Goal: Find contact information: Find contact information

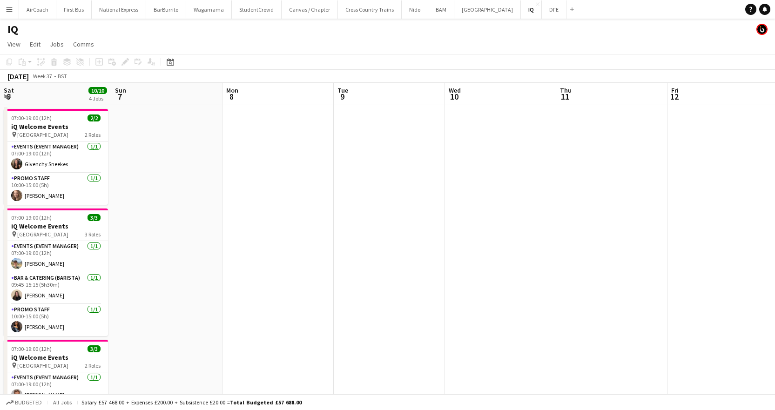
scroll to position [0, 320]
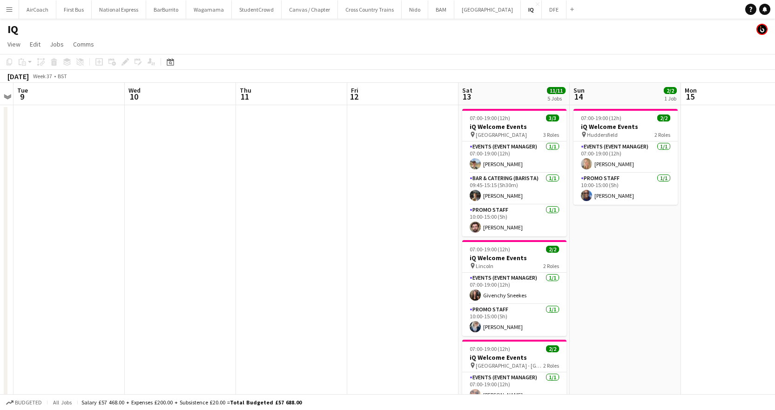
click at [177, 62] on div "Date picker SEP 2025 SEP 2025 Monday M Tuesday T Wednesday W Thursday T Friday …" at bounding box center [167, 61] width 21 height 11
click at [174, 63] on div "Date picker" at bounding box center [170, 61] width 11 height 11
click at [248, 89] on span "Next month" at bounding box center [245, 94] width 19 height 19
click at [231, 93] on span "Previous month" at bounding box center [227, 94] width 19 height 19
click at [208, 168] on span "18" at bounding box center [208, 166] width 11 height 11
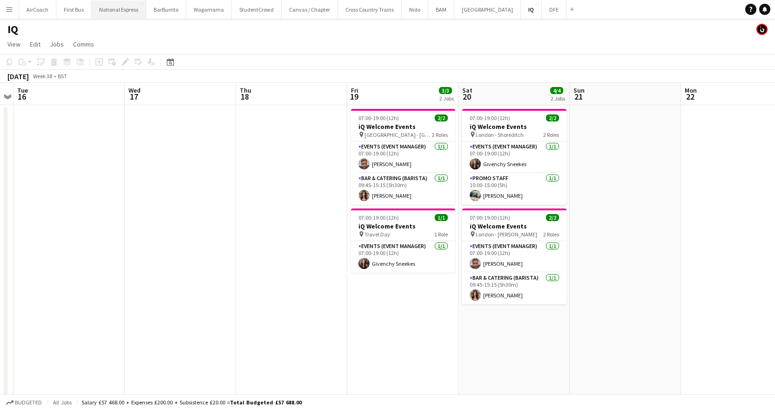
click at [121, 14] on button "National Express Close" at bounding box center [119, 9] width 54 height 18
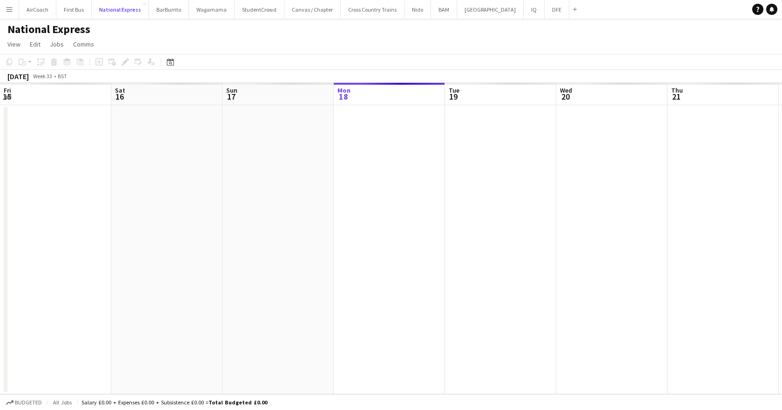
scroll to position [0, 222]
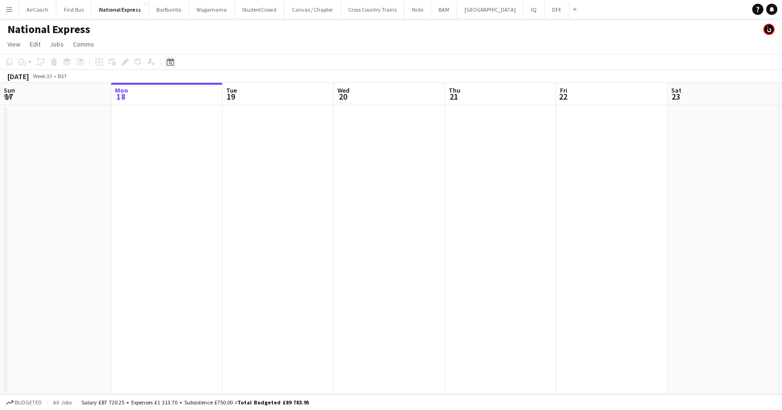
click at [167, 61] on icon at bounding box center [170, 61] width 7 height 7
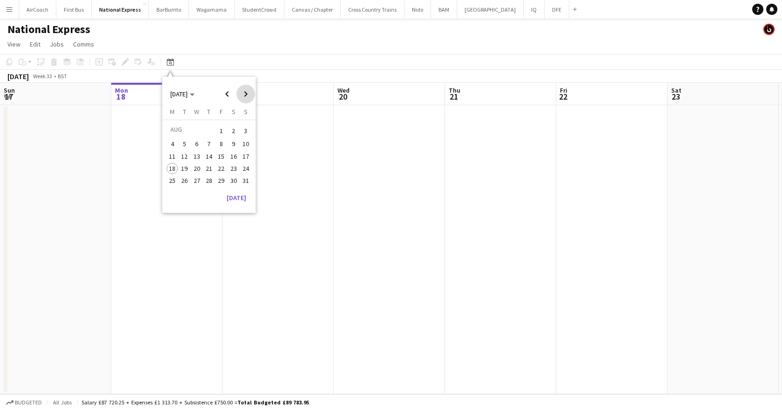
click at [246, 96] on span "Next month" at bounding box center [245, 94] width 19 height 19
click at [208, 167] on span "18" at bounding box center [208, 166] width 11 height 11
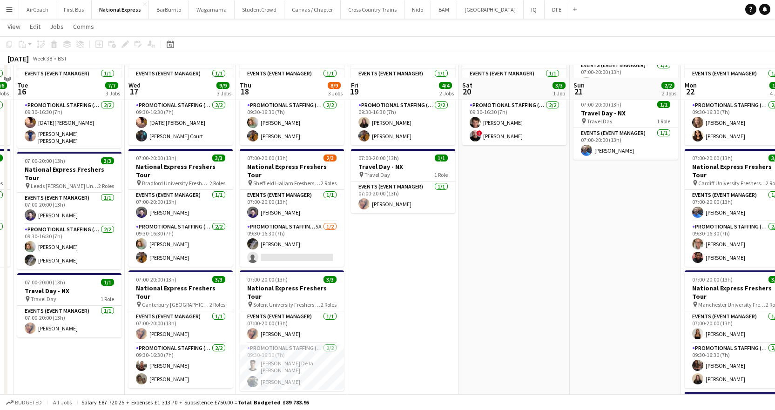
scroll to position [93, 0]
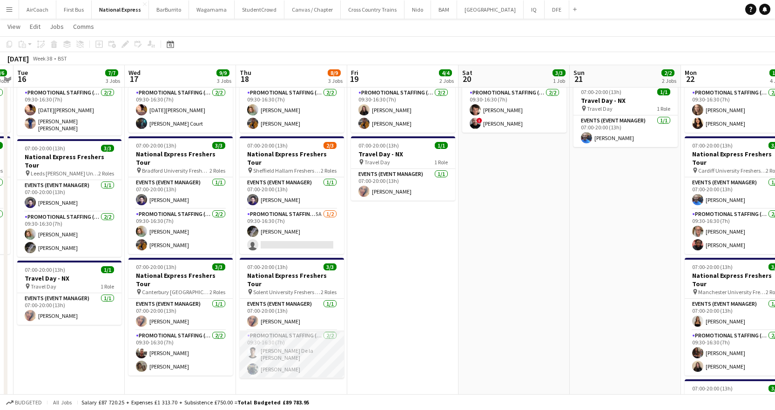
click at [269, 343] on app-card-role "Promotional Staffing (Brand Ambassadors) [DATE] 09:30-16:30 (7h) [PERSON_NAME] …" at bounding box center [292, 354] width 104 height 48
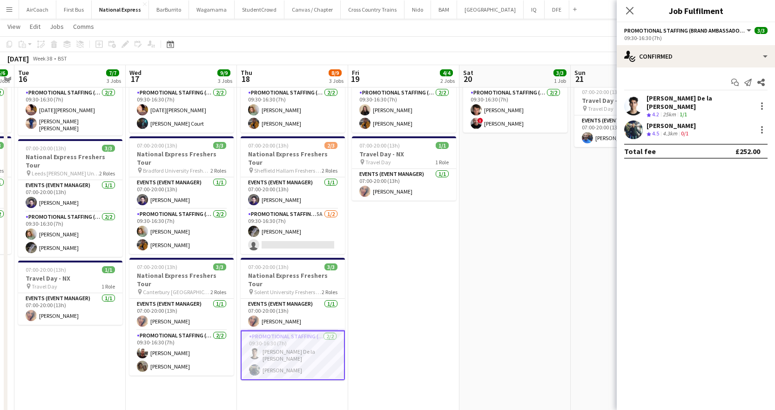
click at [668, 121] on div "[PERSON_NAME]" at bounding box center [670, 125] width 49 height 8
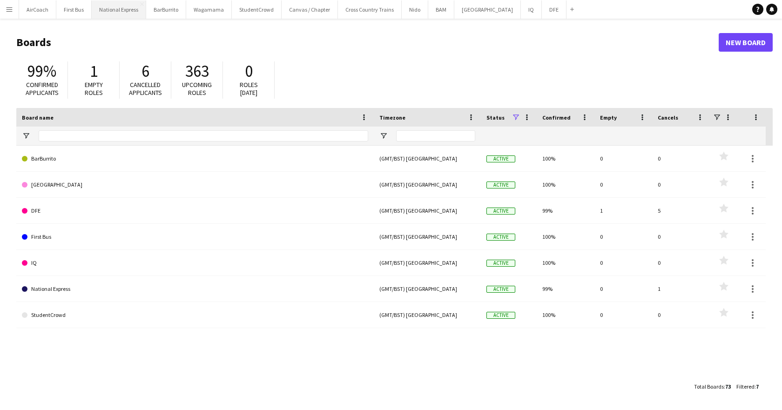
click at [104, 17] on button "National Express Close" at bounding box center [119, 9] width 54 height 18
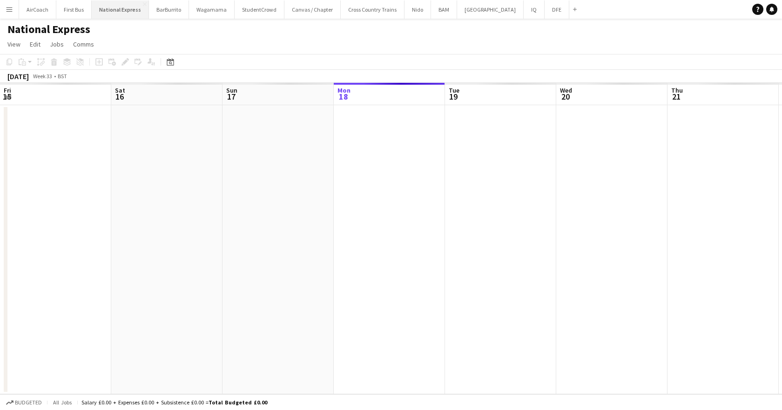
scroll to position [0, 222]
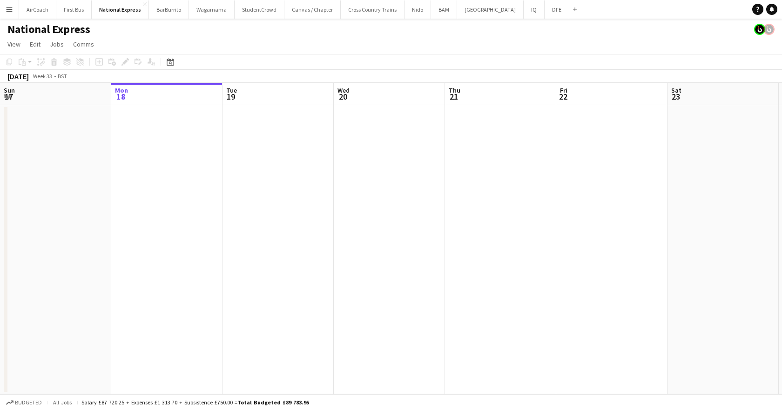
click at [176, 65] on div "Date picker [DATE] [DATE] [DATE] M [DATE] T [DATE] W [DATE] T [DATE] F [DATE] S…" at bounding box center [167, 61] width 21 height 11
click at [173, 64] on icon "Date picker" at bounding box center [170, 61] width 7 height 7
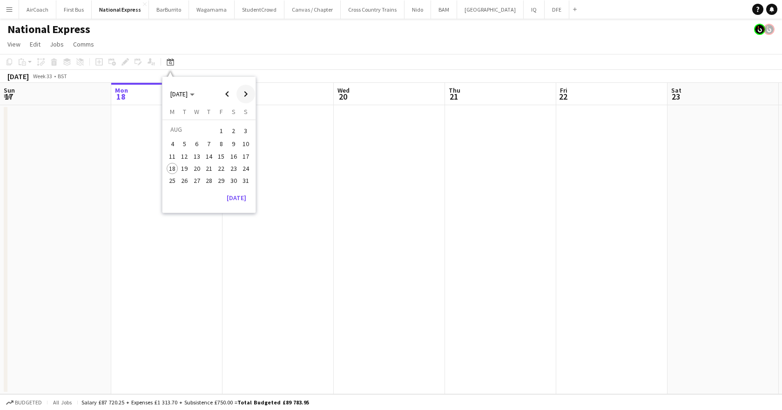
click at [247, 95] on span "Next month" at bounding box center [245, 94] width 19 height 19
click at [208, 168] on span "18" at bounding box center [208, 166] width 11 height 11
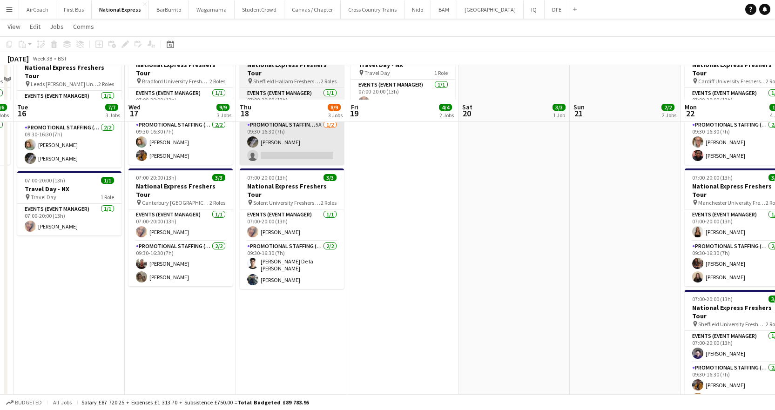
scroll to position [217, 0]
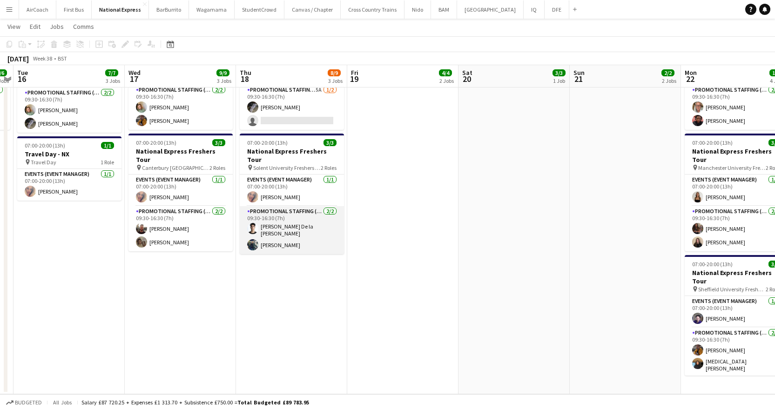
click at [275, 220] on app-card-role "Promotional Staffing (Brand Ambassadors) [DATE] 09:30-16:30 (7h) [PERSON_NAME] …" at bounding box center [292, 230] width 104 height 48
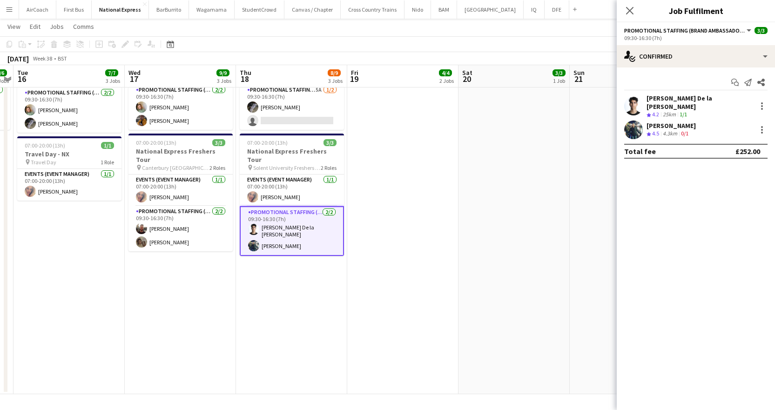
click at [666, 123] on div "[PERSON_NAME]" at bounding box center [670, 125] width 49 height 8
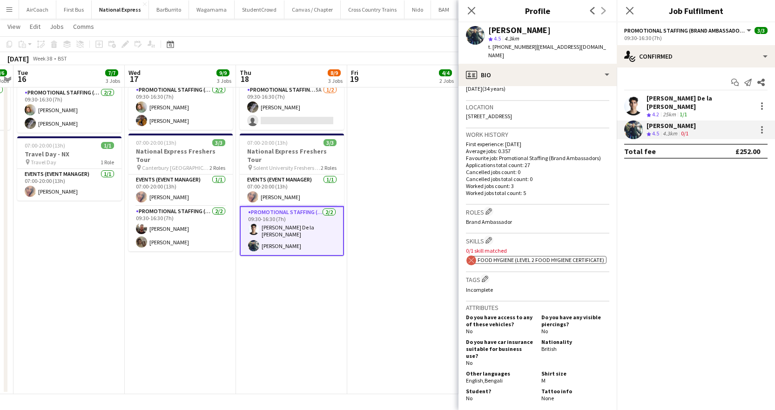
scroll to position [401, 0]
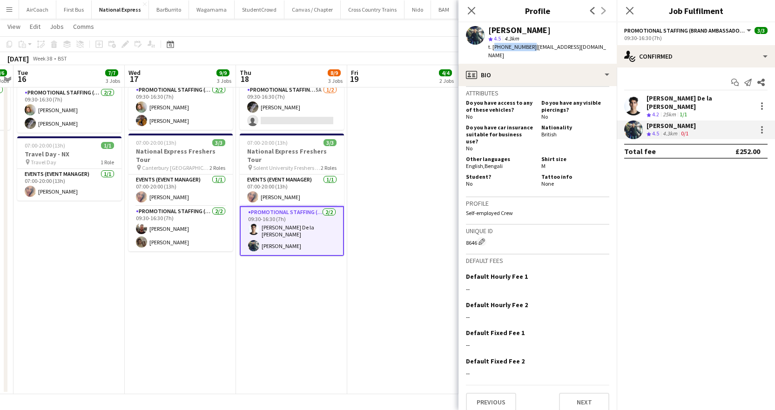
drag, startPoint x: 528, startPoint y: 47, endPoint x: 492, endPoint y: 54, distance: 36.6
click at [492, 54] on div "[PERSON_NAME] star 4.5 4.3km t. [PHONE_NUMBER] | [EMAIL_ADDRESS][DOMAIN_NAME]" at bounding box center [537, 42] width 158 height 41
copy span "[PHONE_NUMBER]"
click at [633, 11] on icon "Close pop-in" at bounding box center [629, 10] width 9 height 9
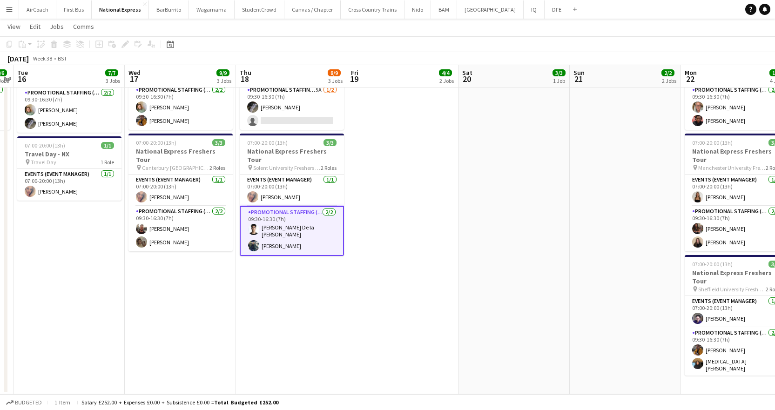
click at [279, 226] on app-card-role "Promotional Staffing (Brand Ambassadors) [DATE] 09:30-16:30 (7h) [PERSON_NAME] …" at bounding box center [292, 231] width 104 height 50
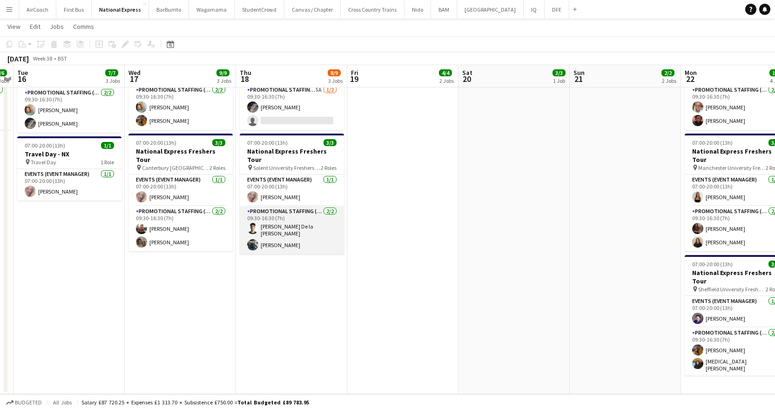
click at [270, 215] on app-card-role "Promotional Staffing (Brand Ambassadors) [DATE] 09:30-16:30 (7h) [PERSON_NAME] …" at bounding box center [292, 230] width 104 height 48
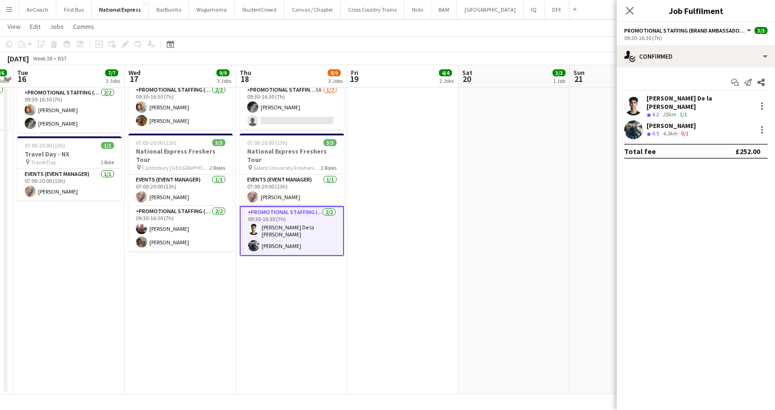
click at [654, 121] on div "[PERSON_NAME]" at bounding box center [670, 125] width 49 height 8
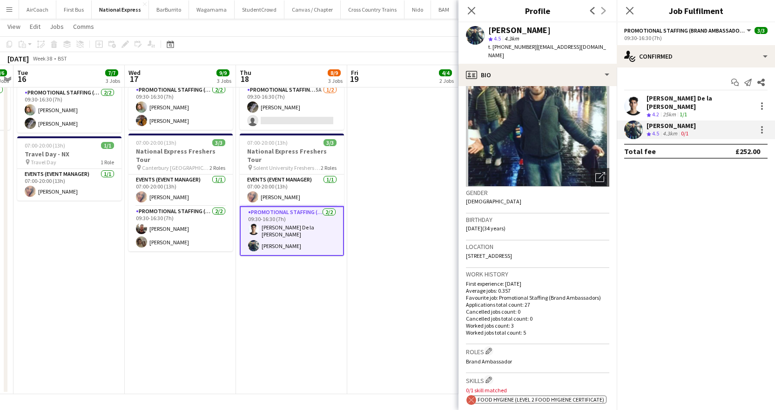
scroll to position [93, 0]
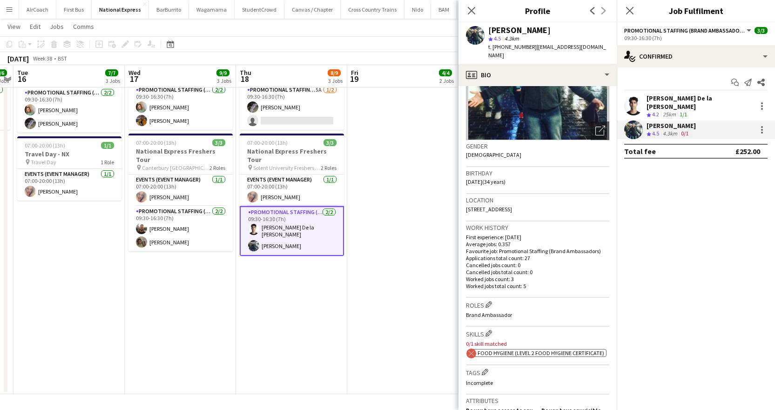
drag, startPoint x: 530, startPoint y: 47, endPoint x: 495, endPoint y: 51, distance: 34.7
click at [495, 51] on div "t. [PHONE_NUMBER] | [EMAIL_ADDRESS][DOMAIN_NAME]" at bounding box center [548, 51] width 121 height 17
click at [557, 37] on div "star 4.5 4.3km" at bounding box center [548, 38] width 121 height 8
drag, startPoint x: 494, startPoint y: 48, endPoint x: 529, endPoint y: 46, distance: 35.4
click at [529, 46] on span "t. [PHONE_NUMBER]" at bounding box center [512, 46] width 48 height 7
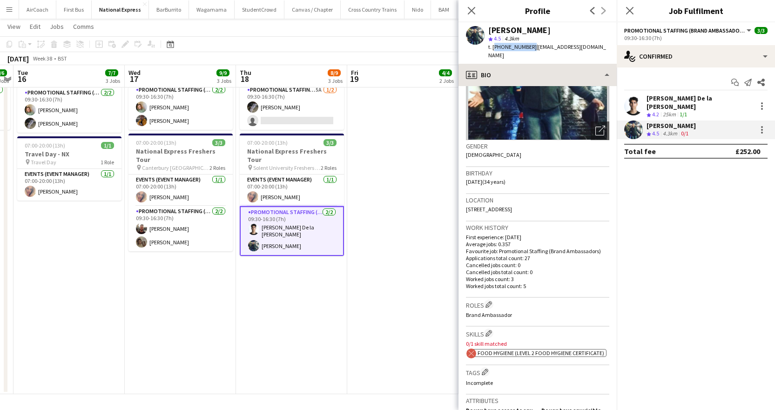
copy span "[PHONE_NUMBER]"
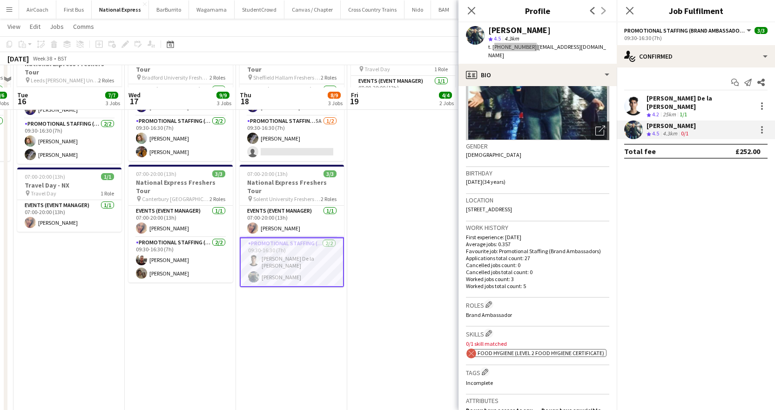
scroll to position [171, 0]
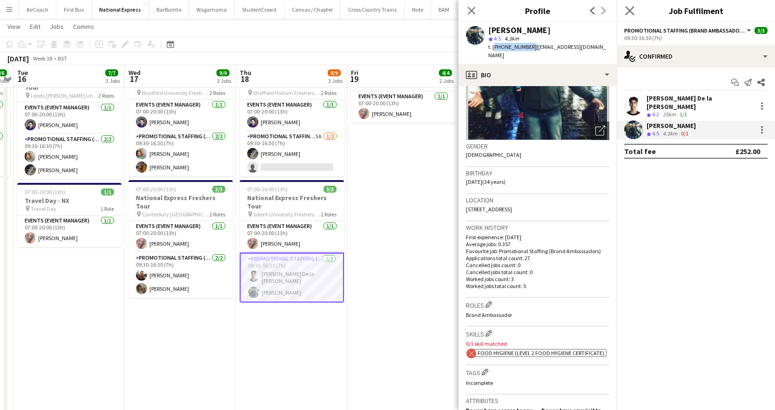
click at [635, 5] on app-icon "Close pop-in" at bounding box center [629, 10] width 13 height 13
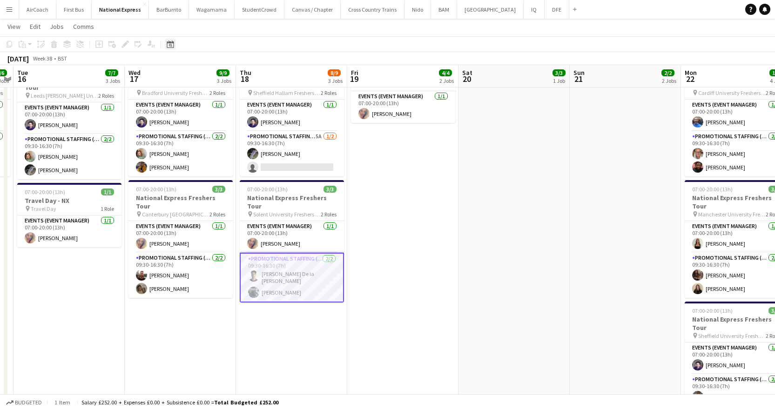
click at [169, 41] on icon at bounding box center [170, 43] width 7 height 7
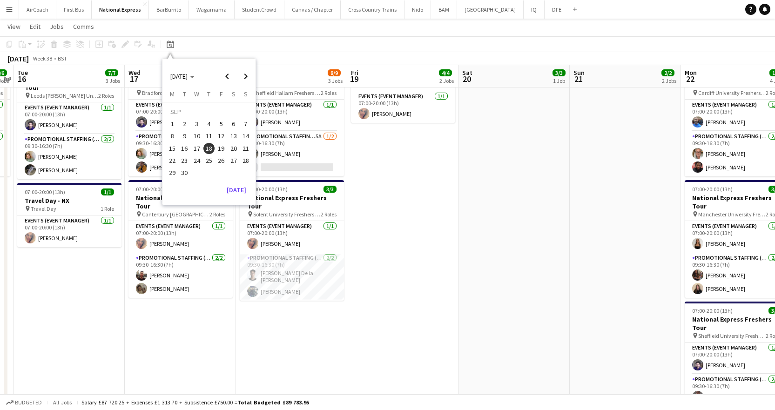
click at [198, 146] on span "17" at bounding box center [196, 148] width 11 height 11
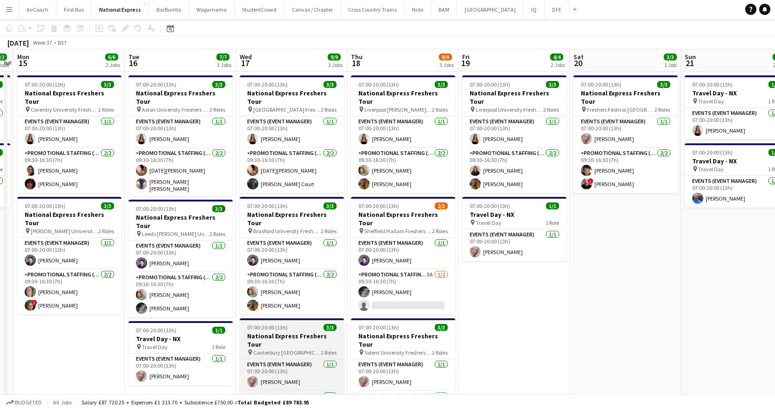
scroll to position [0, 0]
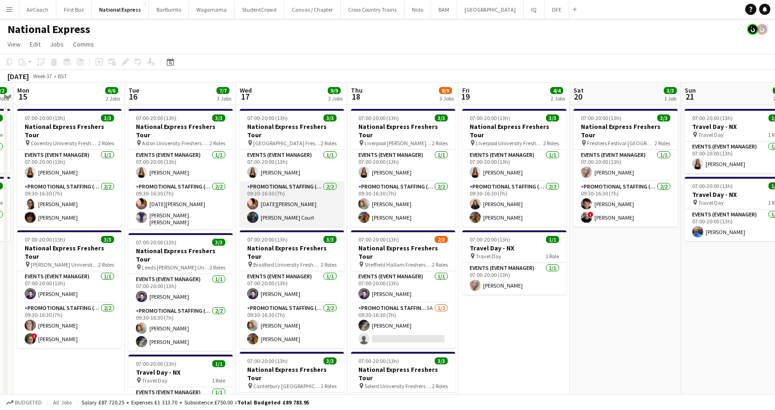
click at [271, 213] on app-card-role "Promotional Staffing (Brand Ambassadors) [DATE] 09:30-16:30 (7h) [DATE][PERSON_…" at bounding box center [292, 203] width 104 height 45
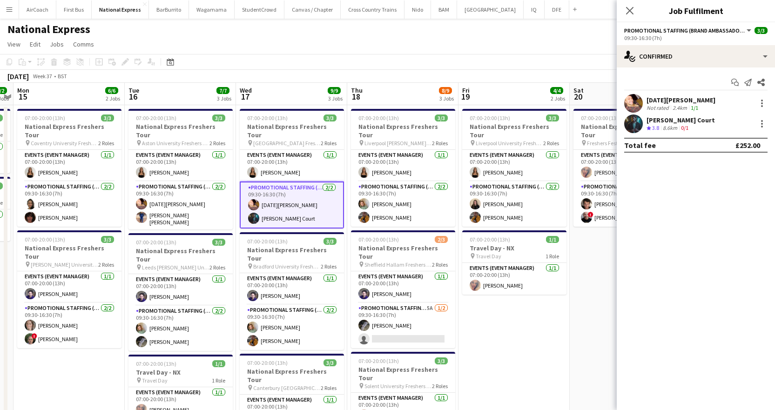
click at [663, 121] on div "[PERSON_NAME] Court" at bounding box center [680, 120] width 68 height 8
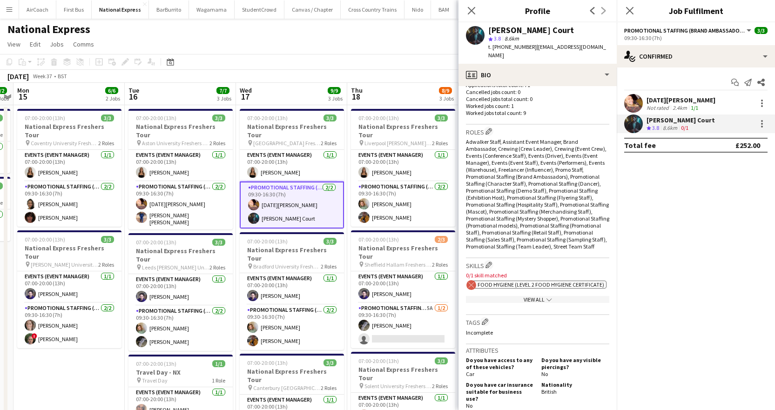
scroll to position [233, 0]
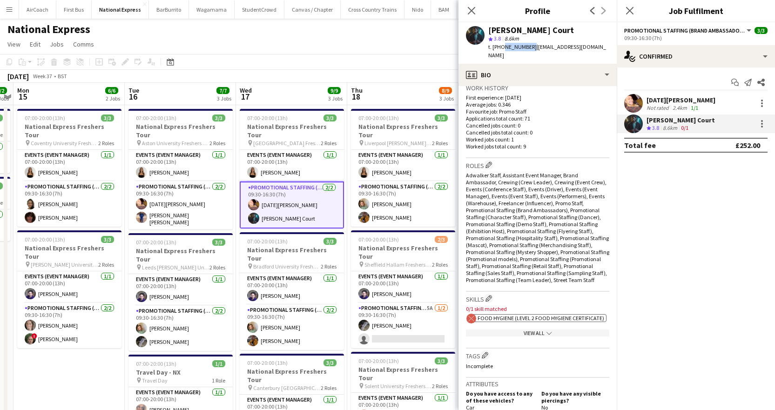
drag, startPoint x: 528, startPoint y: 45, endPoint x: 501, endPoint y: 49, distance: 27.4
click at [501, 49] on span "t. [PHONE_NUMBER]" at bounding box center [512, 46] width 48 height 7
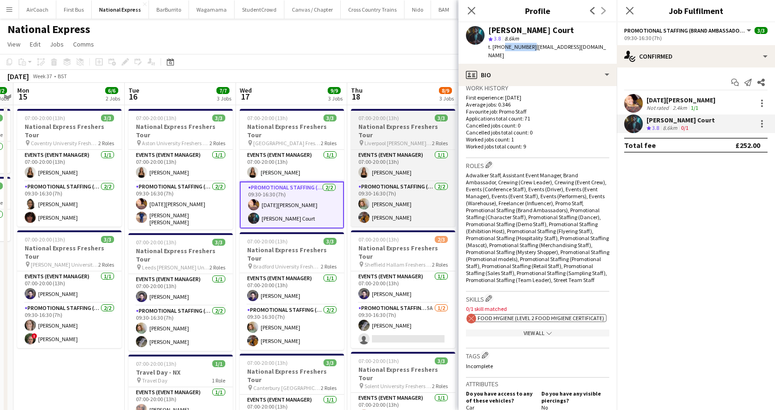
copy span "7305899592"
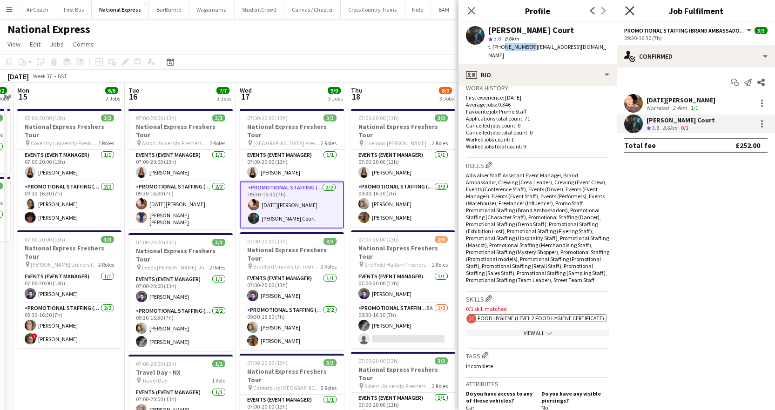
click at [628, 13] on icon at bounding box center [629, 10] width 9 height 9
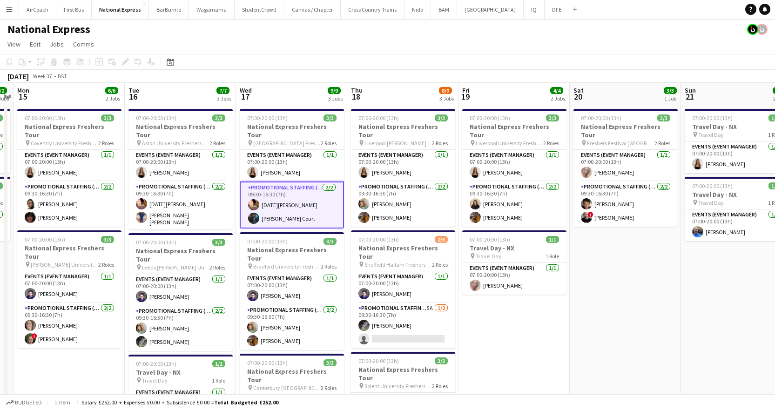
click at [546, 327] on app-date-cell "07:00-20:00 (13h) 3/3 National Express Freshers Tour pin Liverpool University F…" at bounding box center [513, 358] width 111 height 507
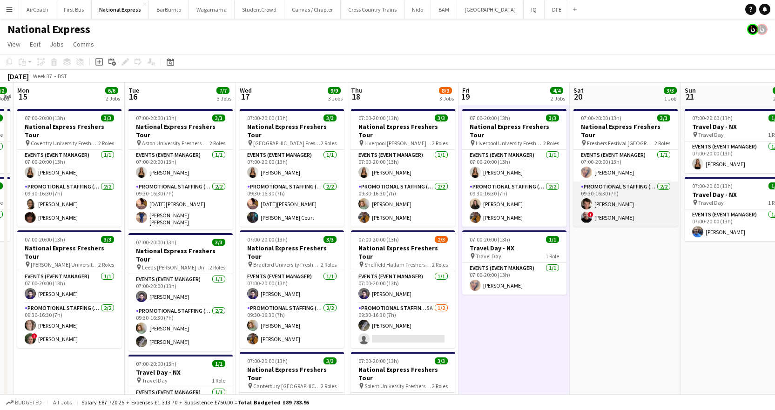
click at [609, 210] on app-card-role "Promotional Staffing (Brand Ambassadors) [DATE] 09:30-16:30 (7h) [PERSON_NAME] …" at bounding box center [625, 203] width 104 height 45
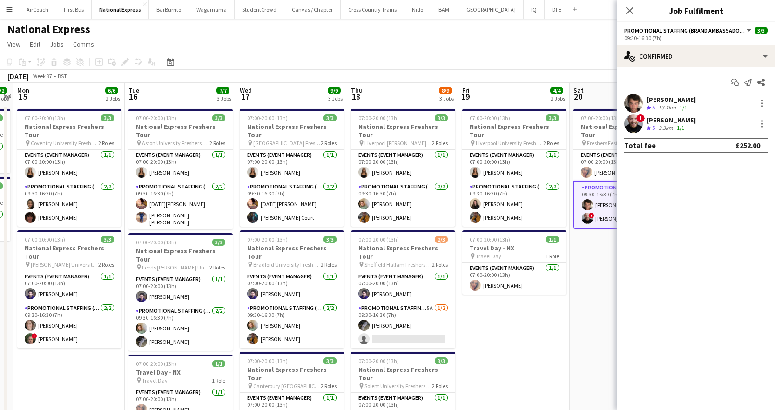
click at [655, 124] on span "5" at bounding box center [653, 127] width 3 height 7
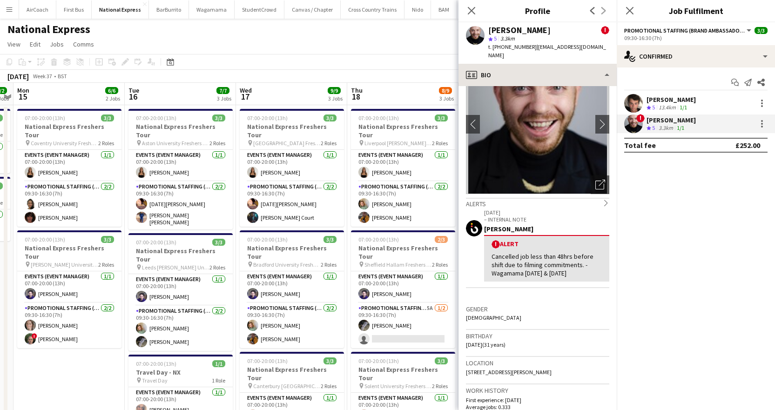
scroll to position [0, 0]
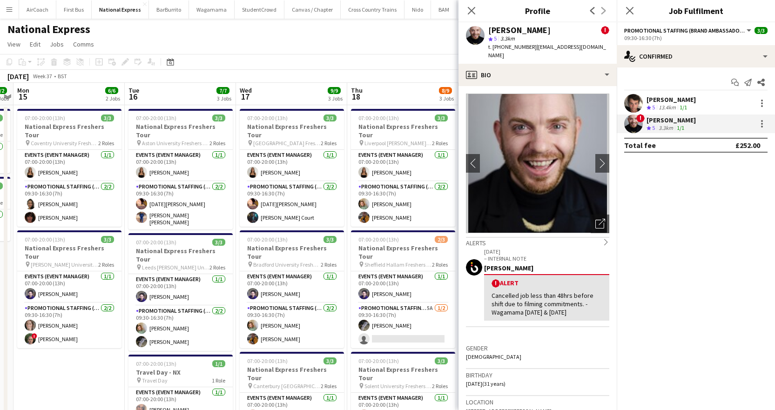
click at [676, 104] on div "13.4km" at bounding box center [667, 108] width 21 height 8
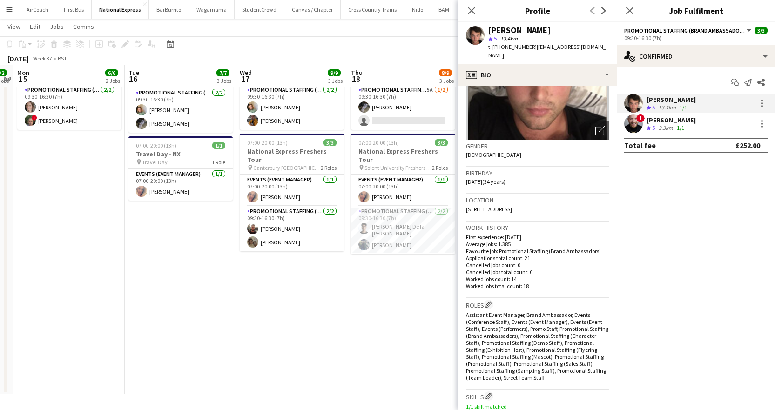
scroll to position [233, 0]
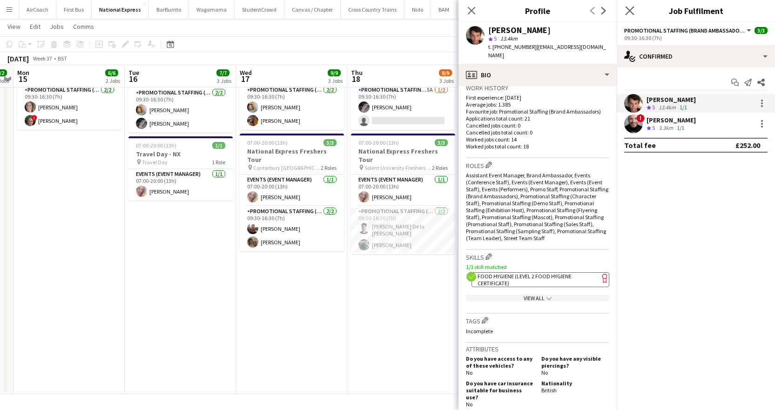
click at [629, 6] on app-icon "Close pop-in" at bounding box center [629, 10] width 13 height 13
